Goal: Task Accomplishment & Management: Use online tool/utility

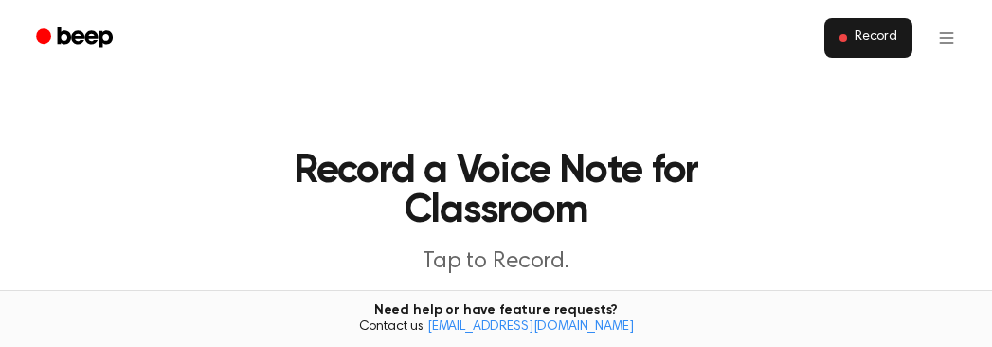
click at [854, 42] on button "Record" at bounding box center [869, 38] width 88 height 40
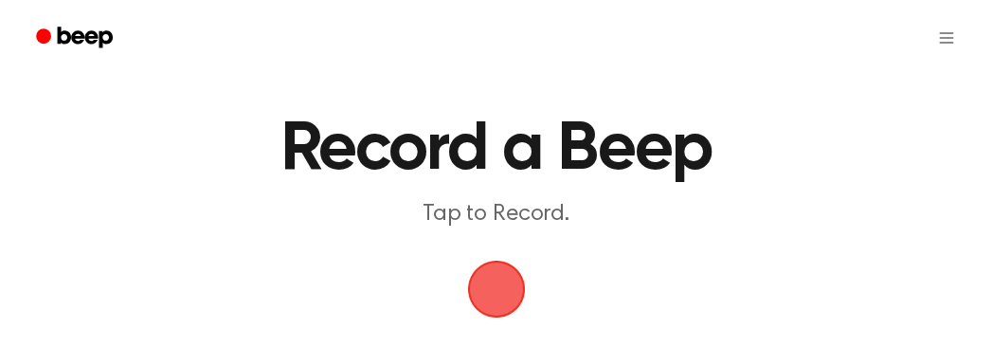
scroll to position [95, 0]
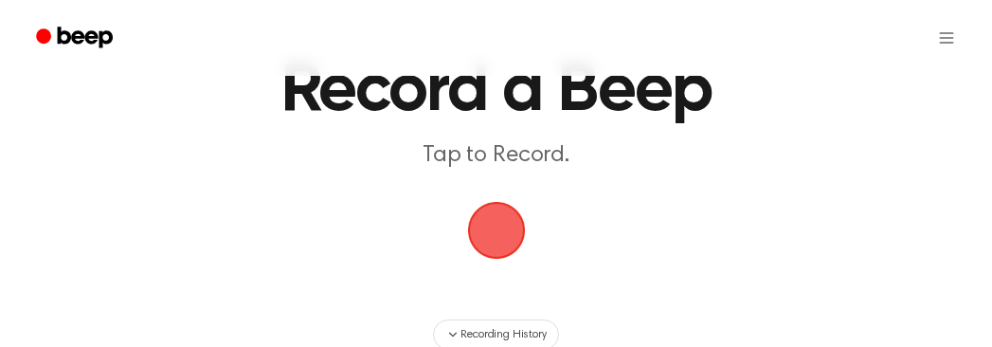
click at [506, 210] on span "button" at bounding box center [496, 230] width 97 height 97
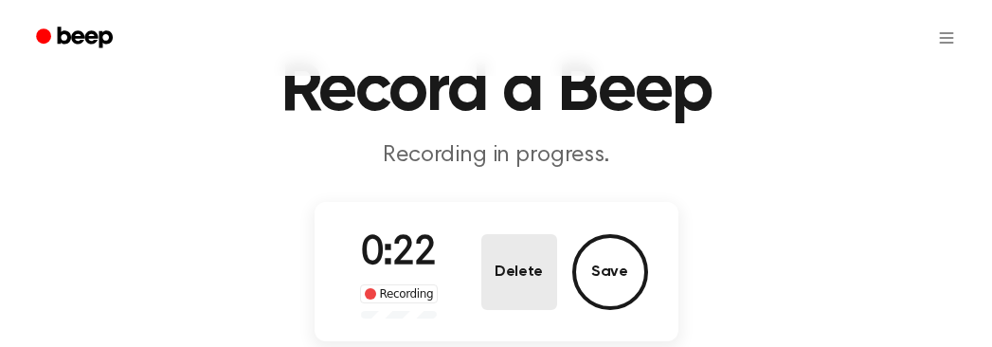
click at [520, 294] on button "Delete" at bounding box center [520, 272] width 76 height 76
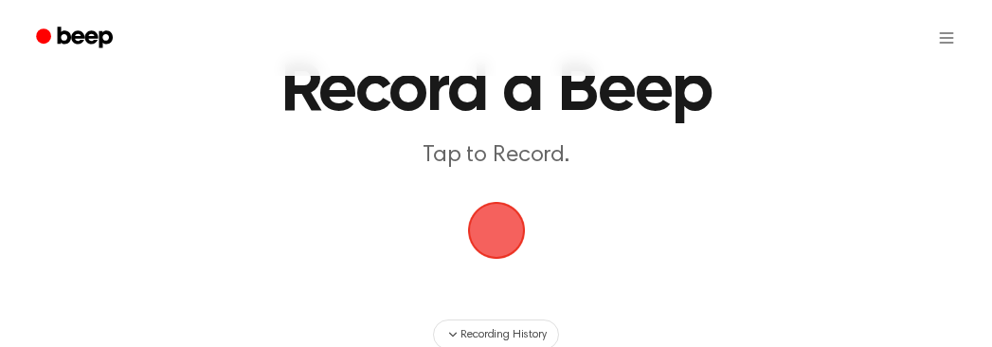
click at [512, 228] on span "button" at bounding box center [496, 231] width 82 height 82
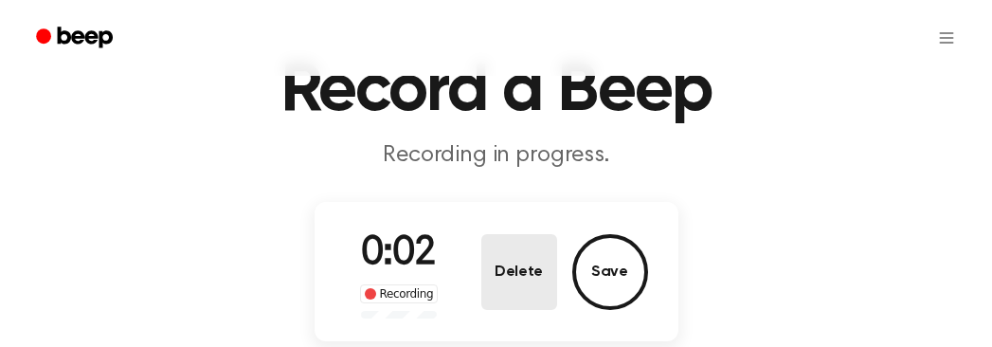
click at [526, 280] on button "Delete" at bounding box center [520, 272] width 76 height 76
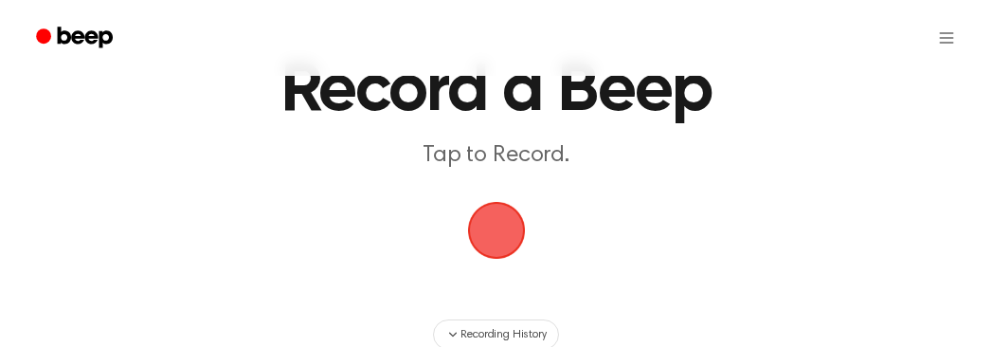
click at [502, 235] on span "button" at bounding box center [496, 230] width 98 height 98
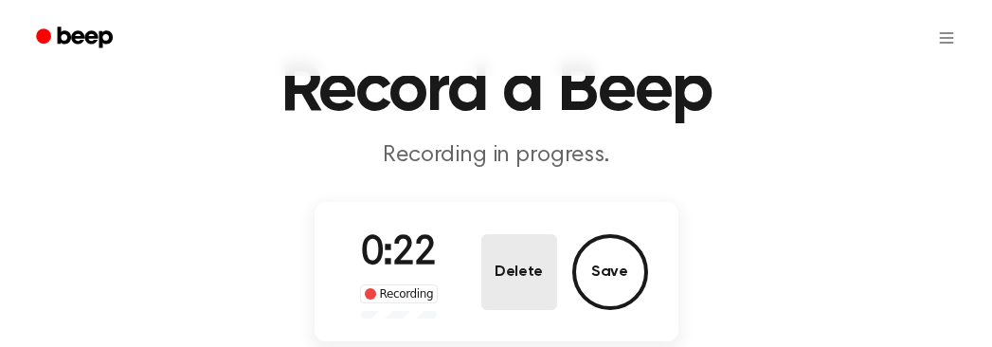
click at [522, 279] on button "Delete" at bounding box center [520, 272] width 76 height 76
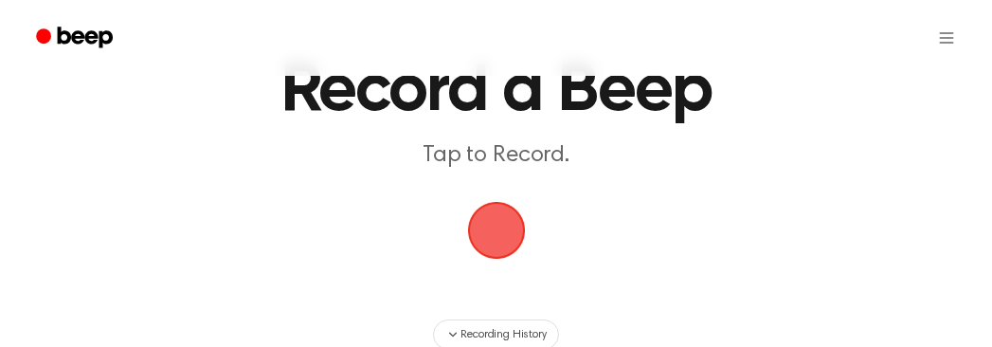
click at [504, 230] on span "button" at bounding box center [496, 230] width 85 height 85
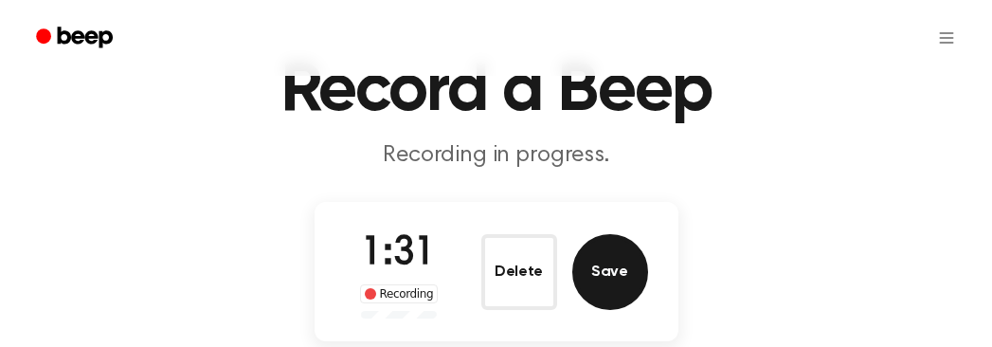
click at [588, 273] on button "Save" at bounding box center [611, 272] width 76 height 76
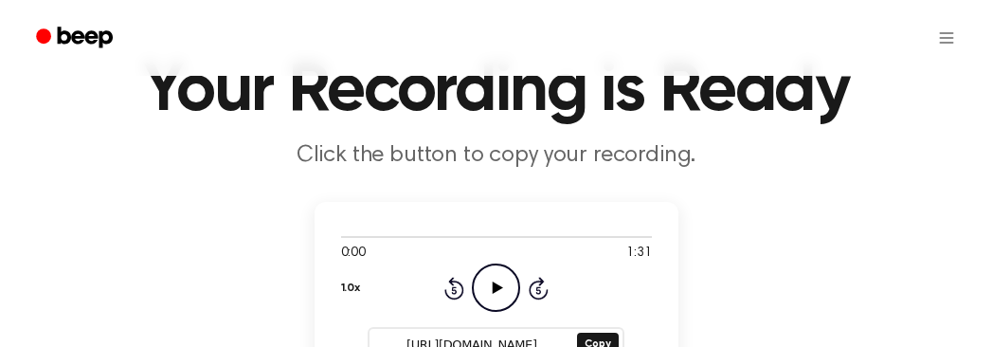
click at [505, 282] on icon "Play Audio" at bounding box center [496, 288] width 48 height 48
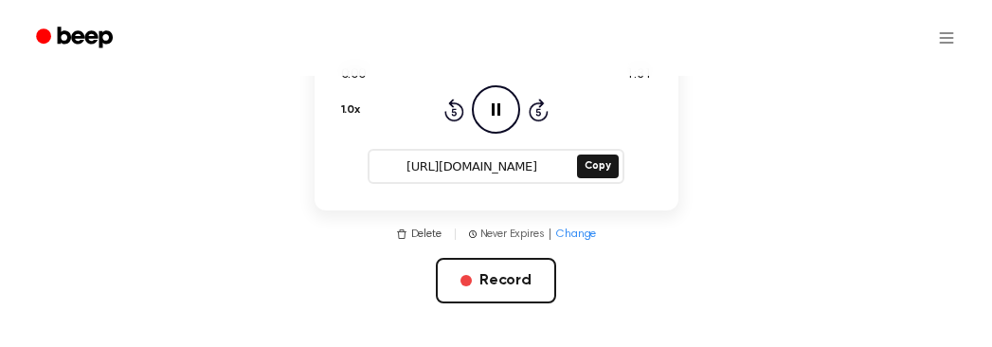
scroll to position [284, 0]
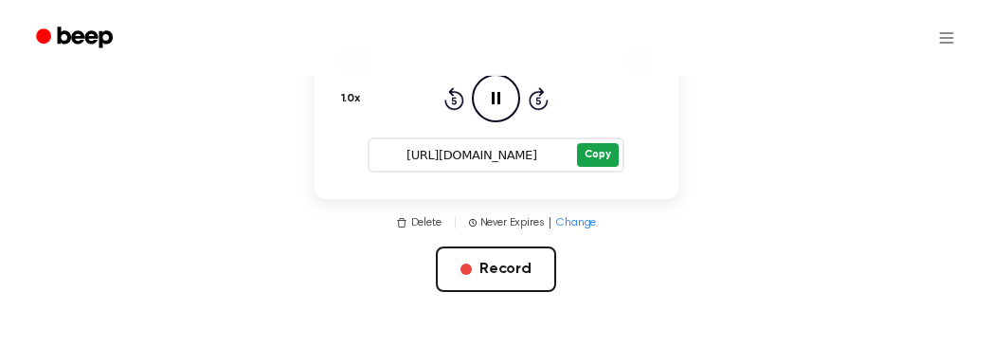
click at [599, 160] on button "Copy" at bounding box center [597, 155] width 41 height 24
drag, startPoint x: 395, startPoint y: 152, endPoint x: 550, endPoint y: 156, distance: 154.6
click at [550, 156] on input "[URL][DOMAIN_NAME]" at bounding box center [472, 155] width 204 height 27
click at [598, 159] on button "Copy" at bounding box center [597, 155] width 41 height 24
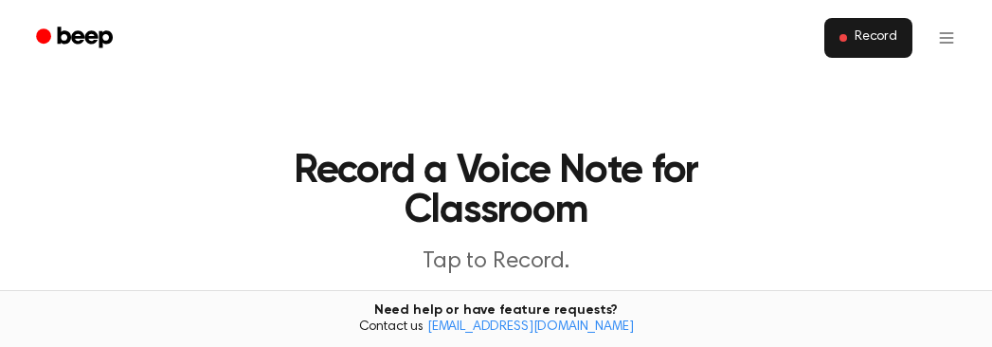
click at [871, 34] on span "Record" at bounding box center [876, 37] width 43 height 17
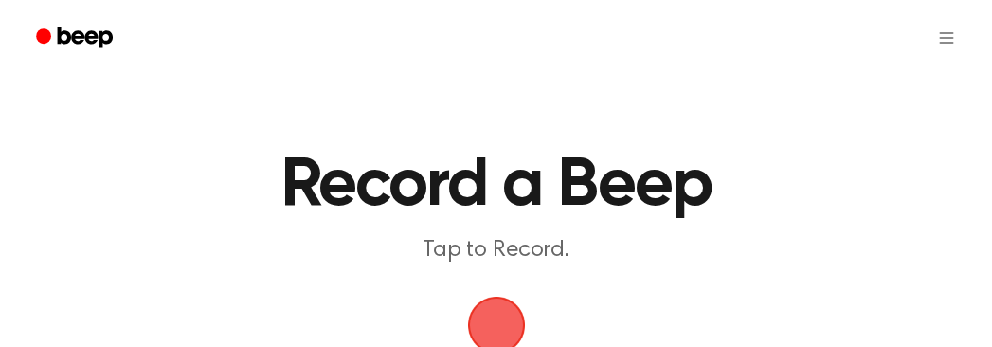
click at [525, 324] on span "button" at bounding box center [496, 326] width 58 height 58
click at [510, 322] on span "button" at bounding box center [496, 326] width 62 height 62
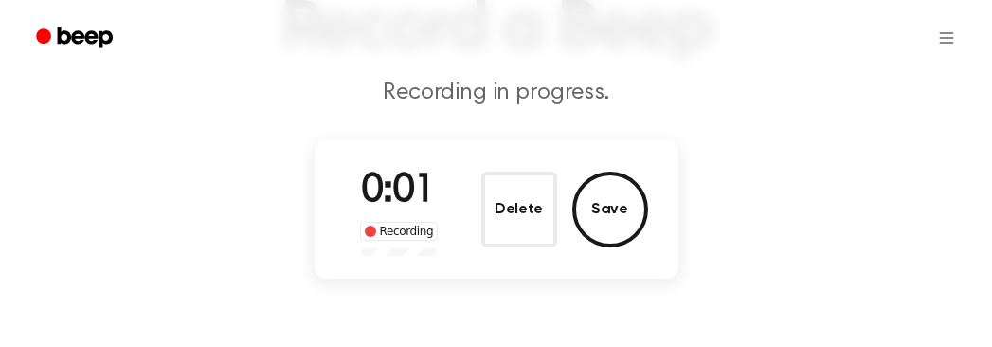
scroll to position [190, 0]
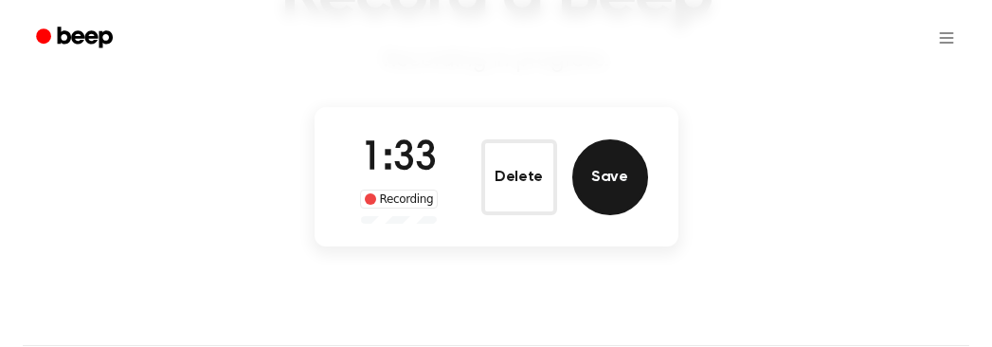
click at [591, 190] on button "Save" at bounding box center [611, 177] width 76 height 76
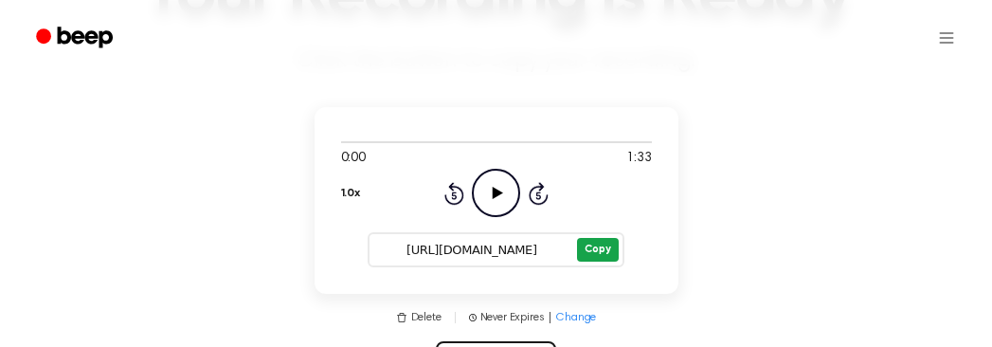
click at [587, 254] on button "Copy" at bounding box center [597, 250] width 41 height 24
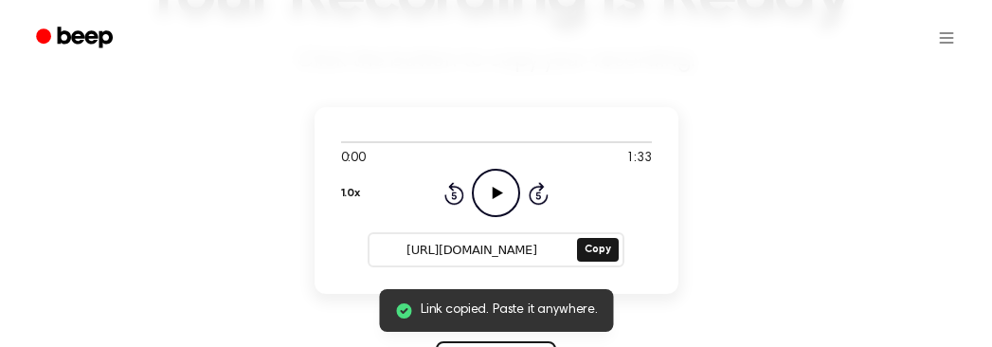
click at [504, 186] on icon "Play Audio" at bounding box center [496, 193] width 48 height 48
